Goal: Task Accomplishment & Management: Use online tool/utility

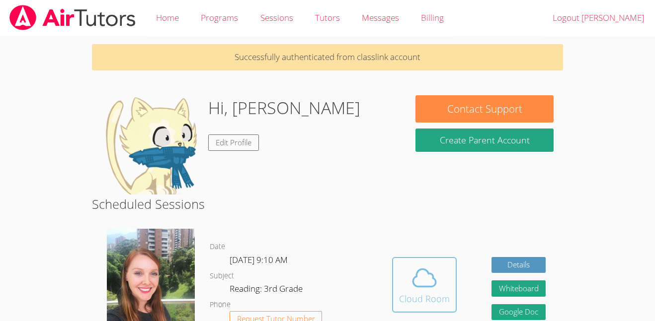
click at [416, 290] on icon at bounding box center [424, 278] width 28 height 28
click at [425, 288] on icon at bounding box center [424, 278] width 28 height 28
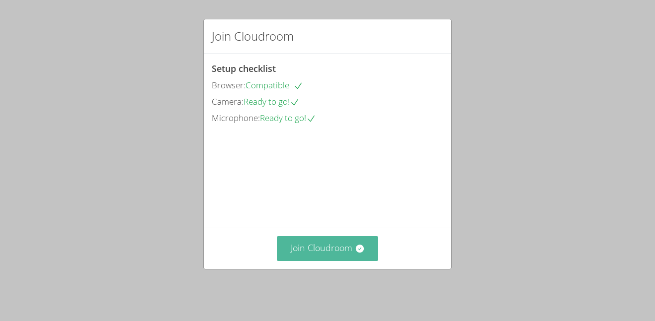
click at [313, 246] on button "Join Cloudroom" at bounding box center [328, 248] width 102 height 24
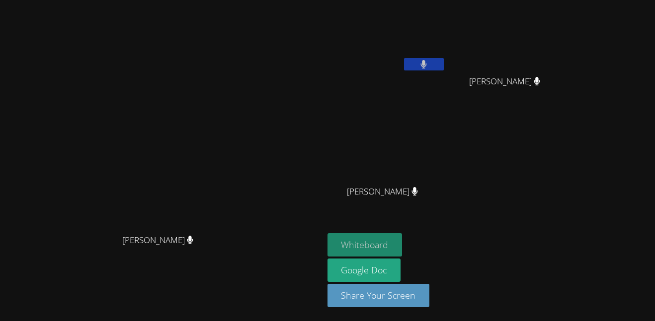
click at [387, 242] on button "Whiteboard" at bounding box center [364, 244] width 75 height 23
